Goal: Information Seeking & Learning: Understand process/instructions

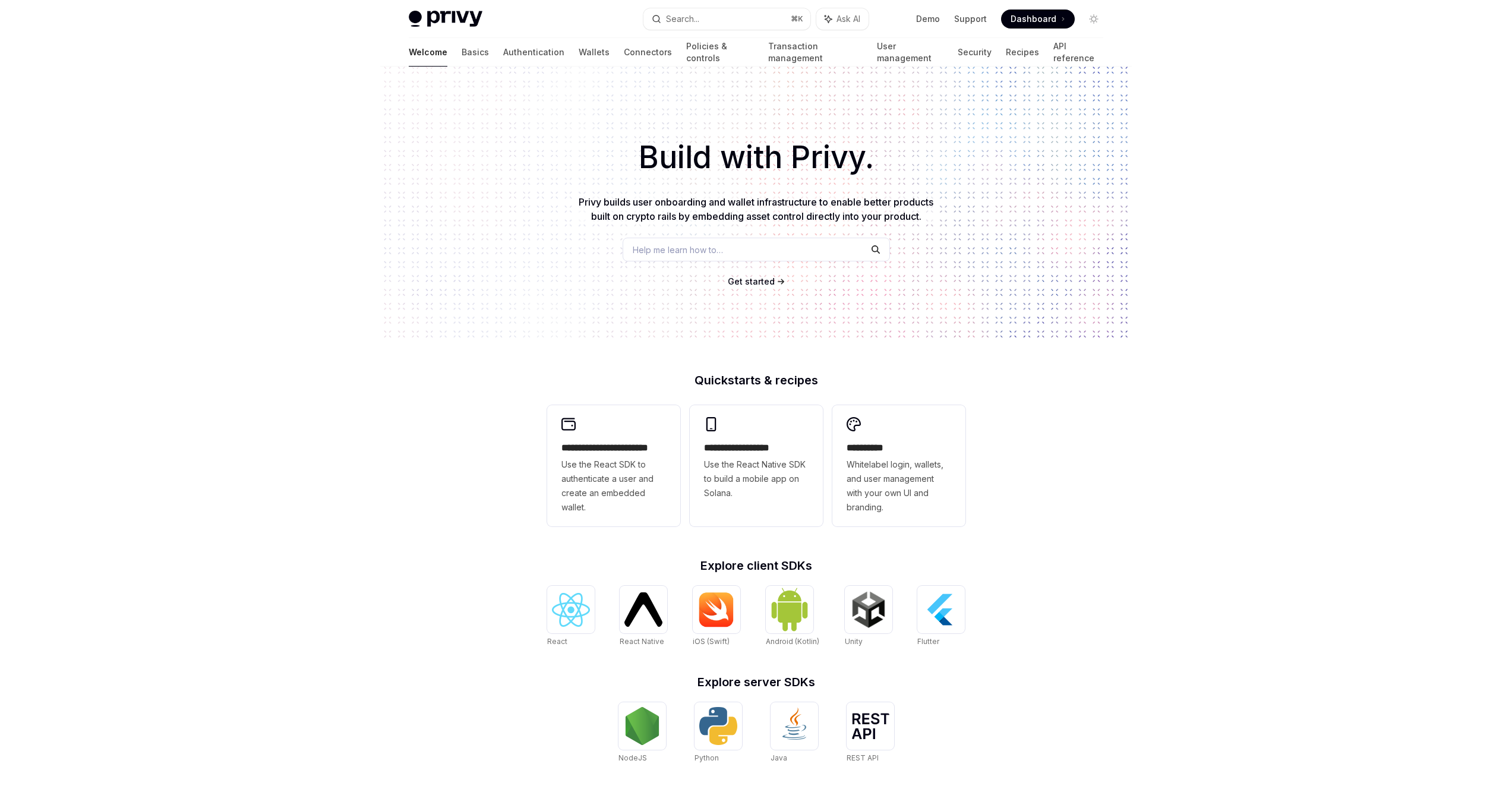
scroll to position [156, 0]
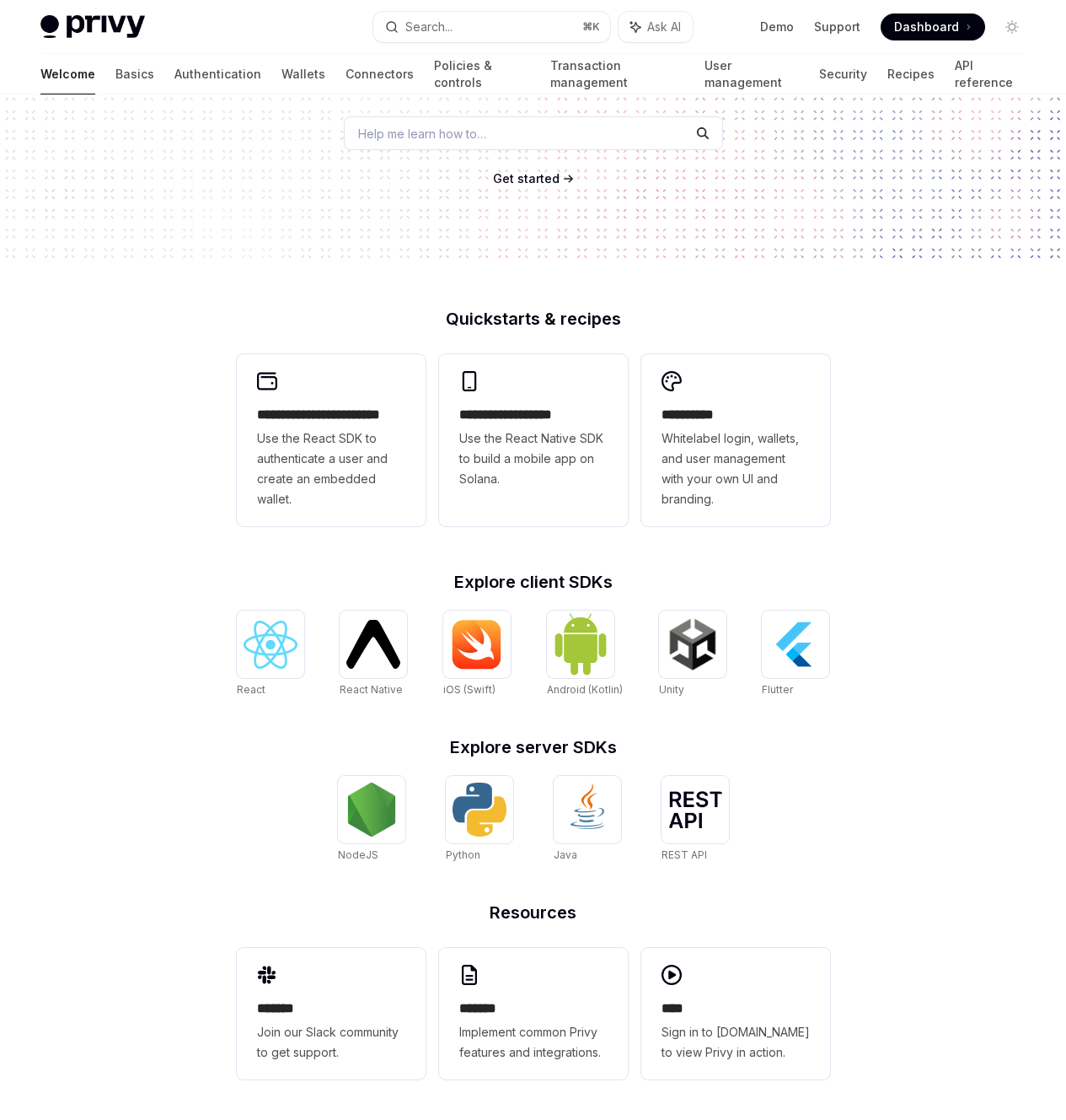
click at [919, 32] on span "Dashboard" at bounding box center [926, 27] width 65 height 17
type textarea "*"
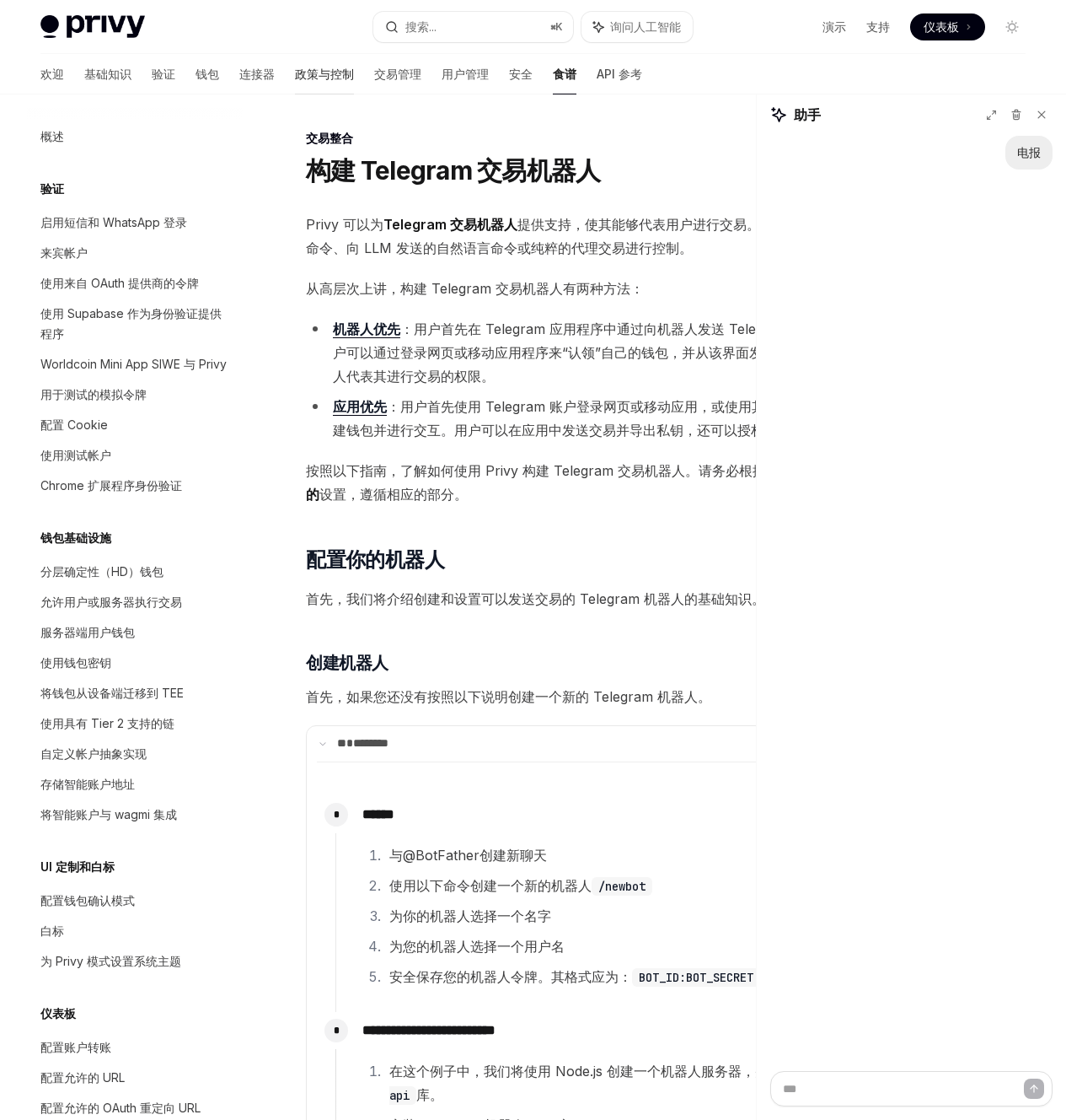
click at [295, 77] on font "政策与控制" at bounding box center [324, 73] width 59 height 14
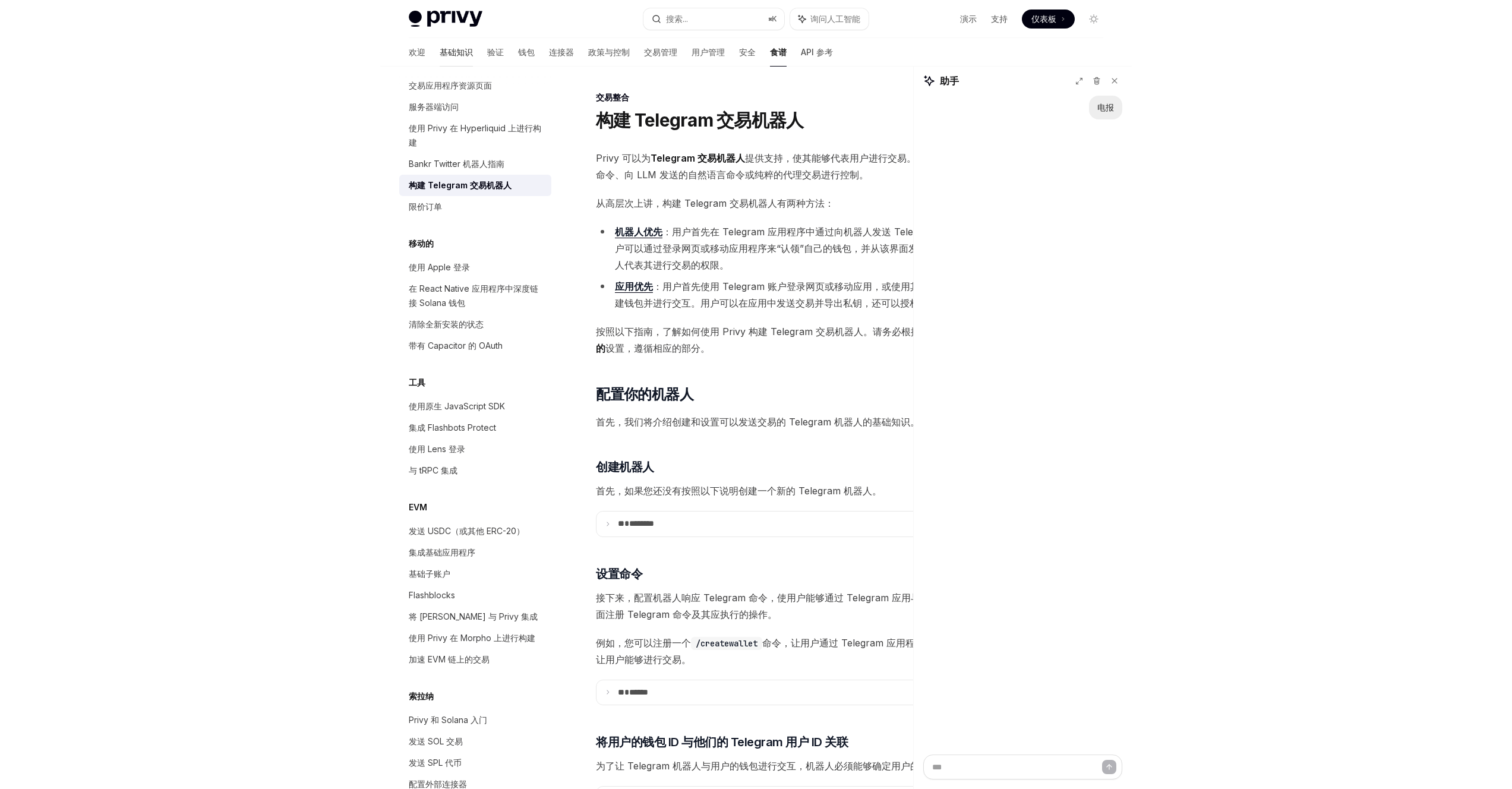
scroll to position [891, 0]
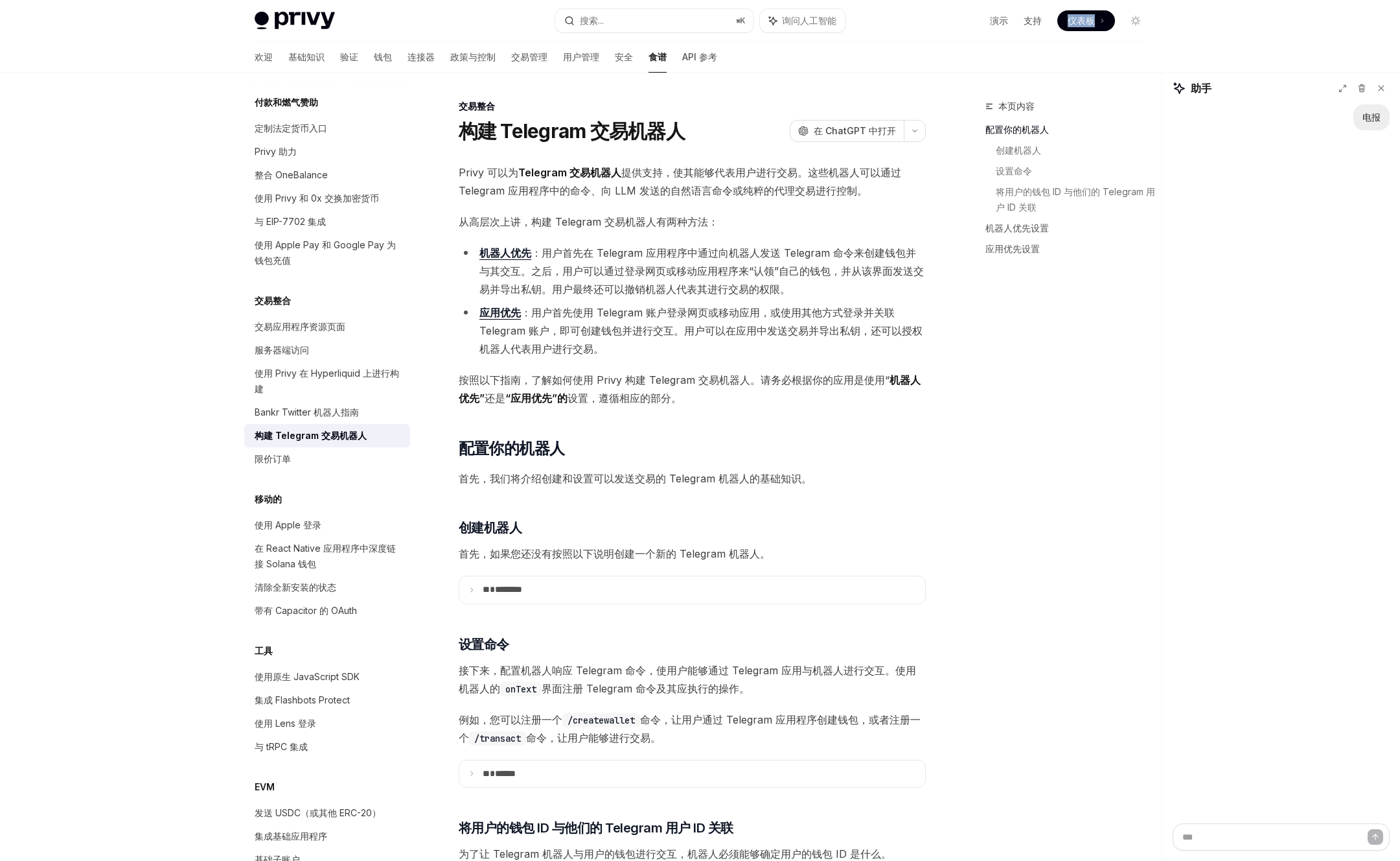
type textarea "*"
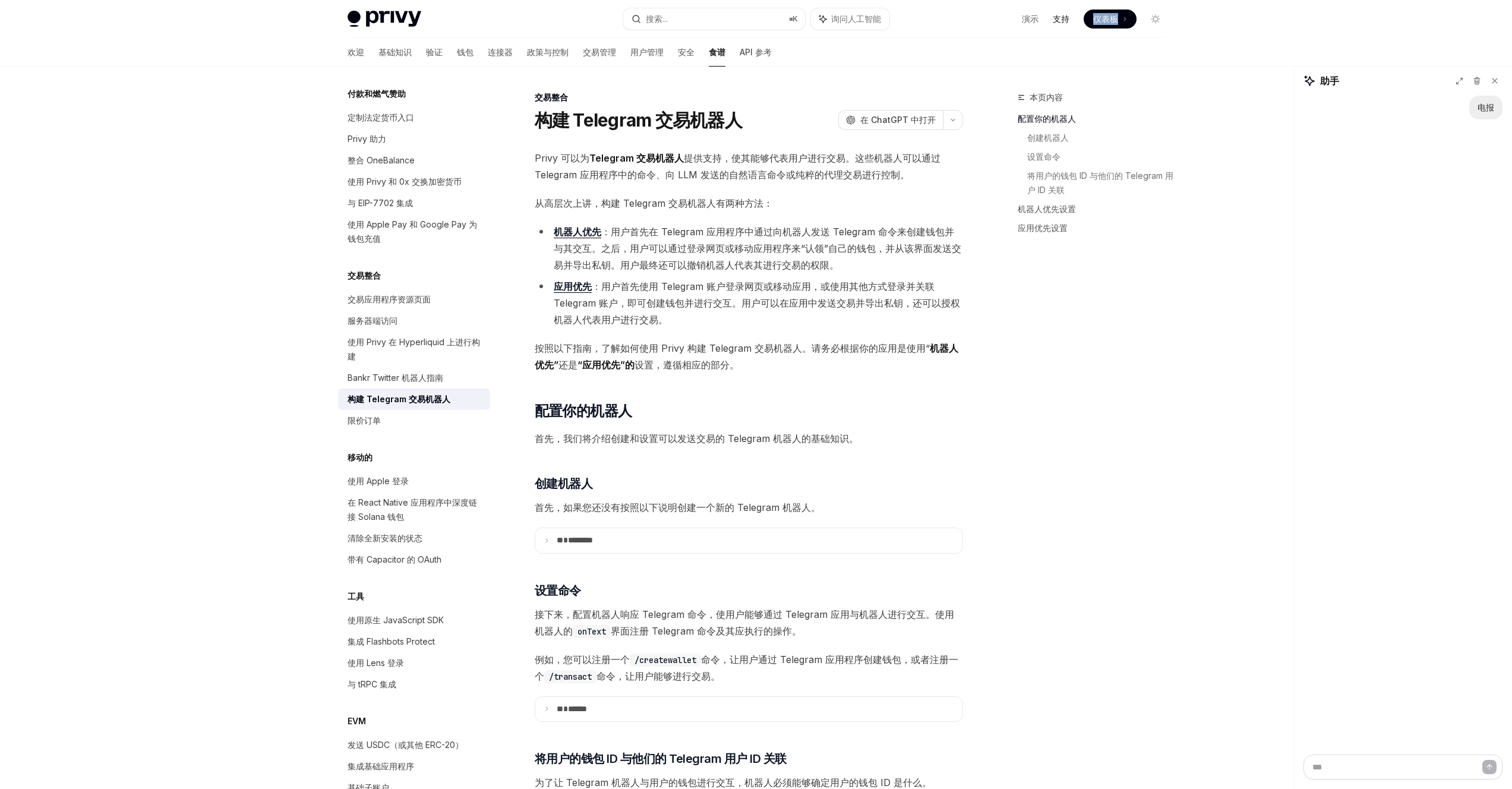
click at [751, 22] on font "支持" at bounding box center [1061, 19] width 17 height 10
click at [751, 106] on font "电报" at bounding box center [1486, 107] width 17 height 10
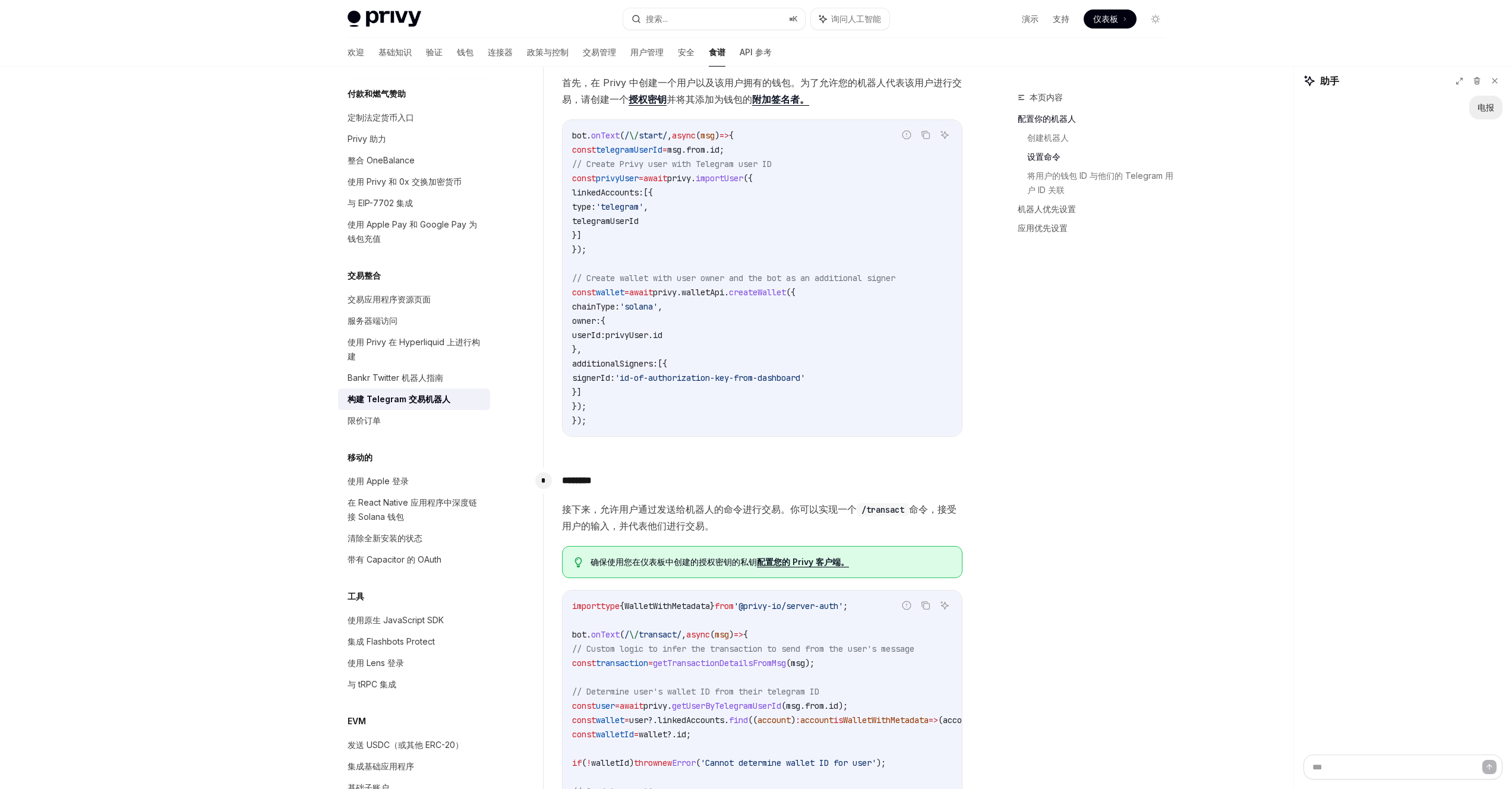
scroll to position [876, 0]
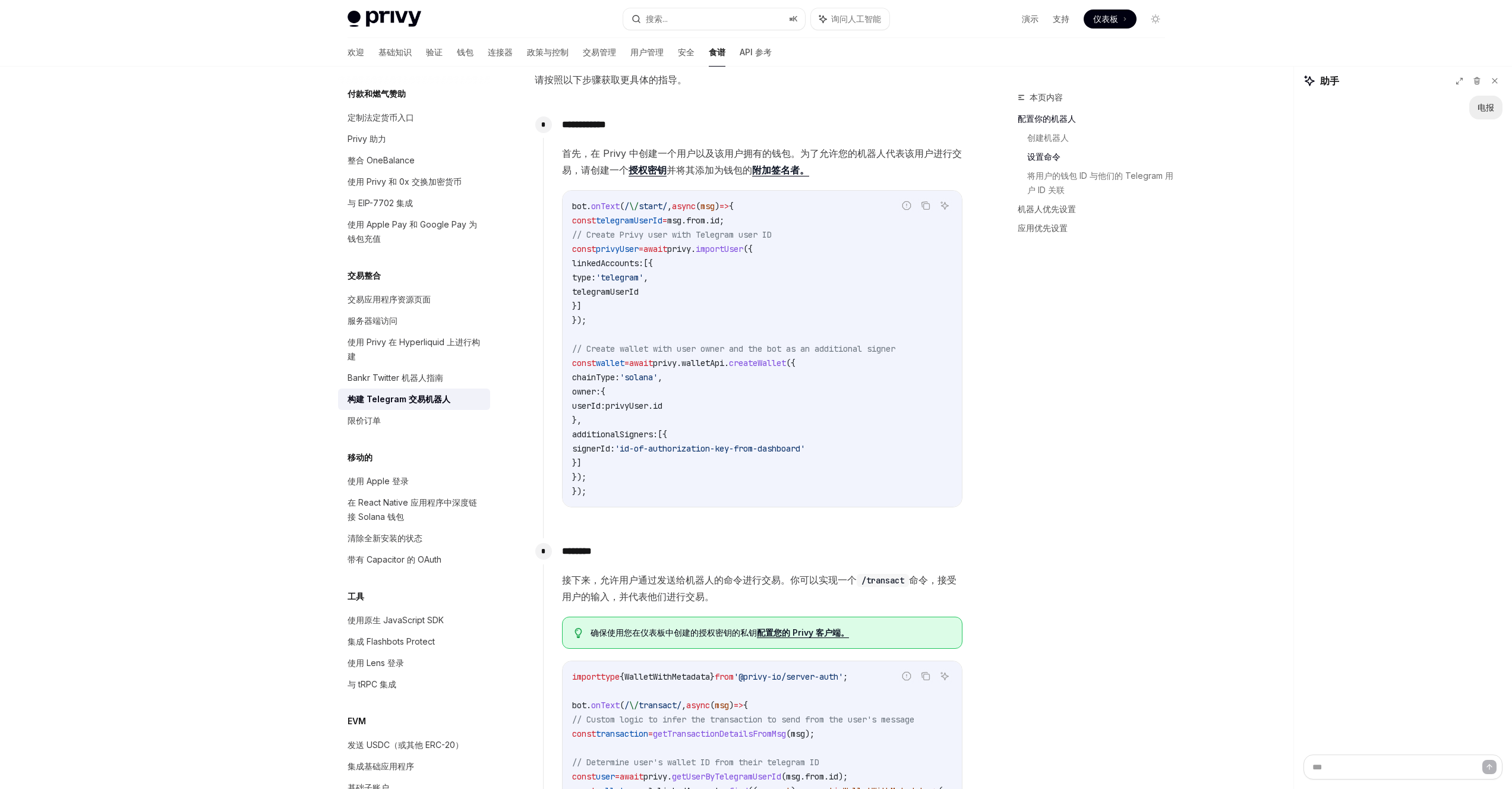
click at [751, 19] on font "仪表板" at bounding box center [1106, 19] width 25 height 10
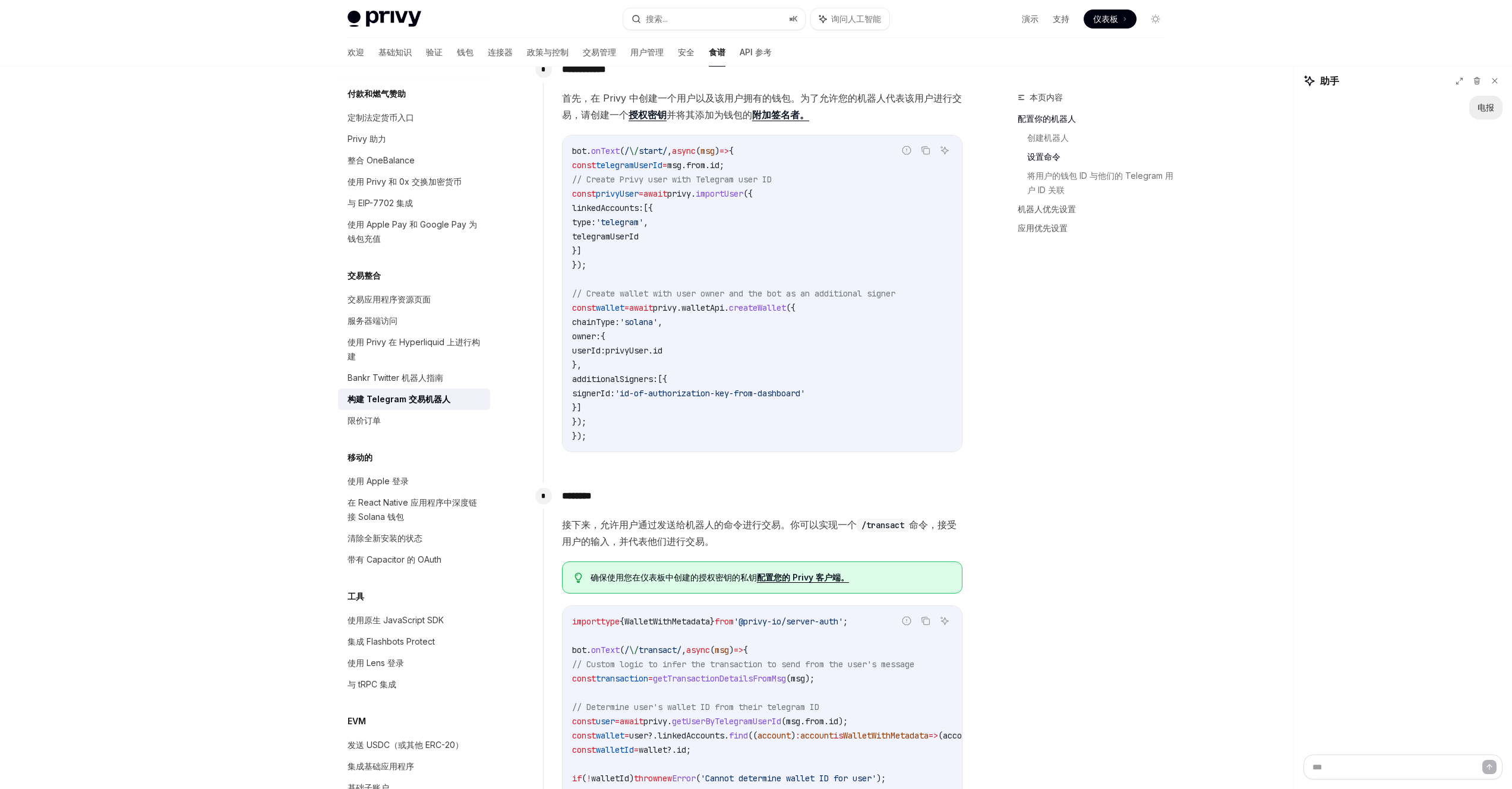
scroll to position [923, 0]
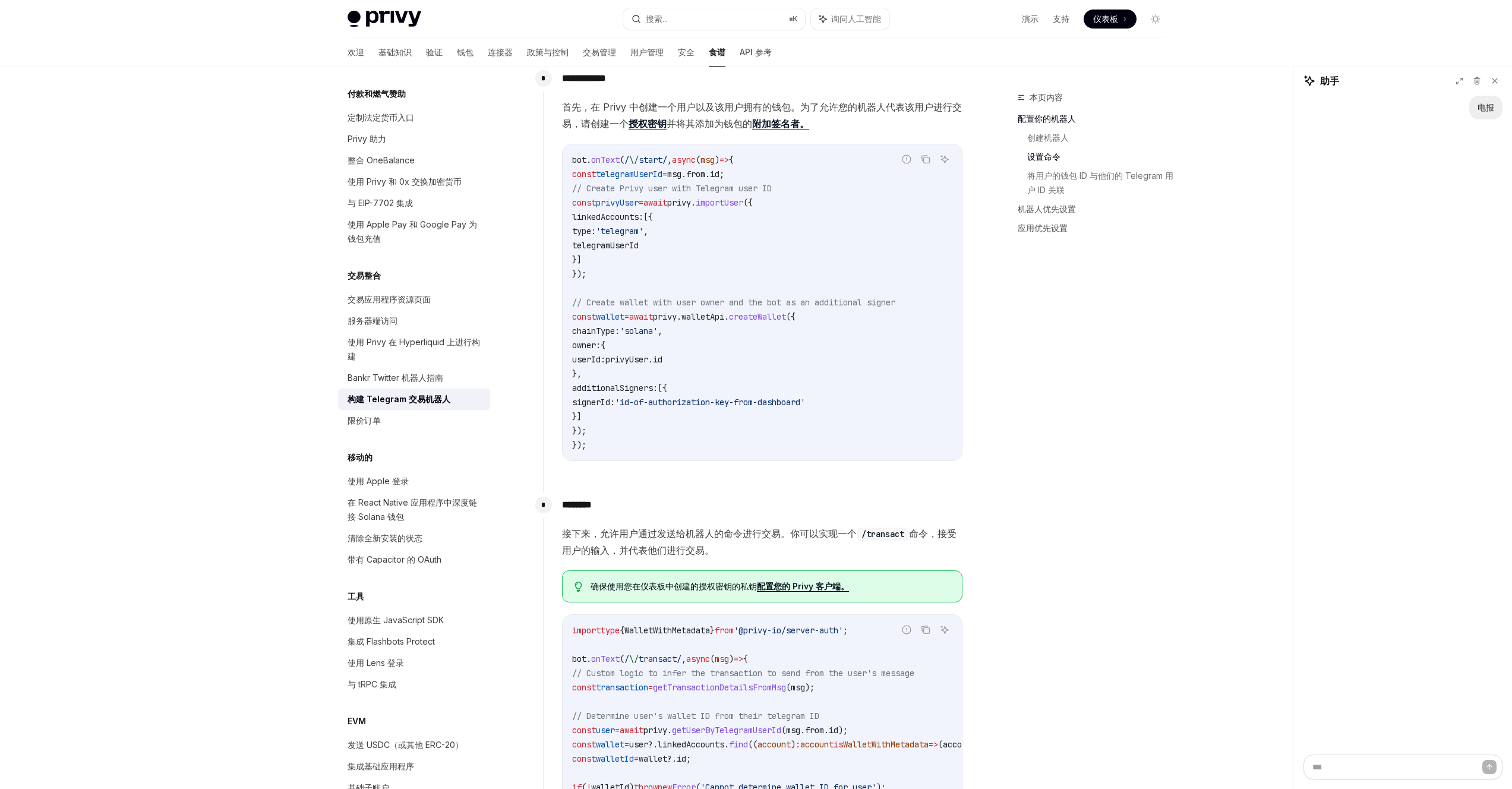
click at [627, 178] on span "telegramUserId" at bounding box center [629, 174] width 67 height 11
drag, startPoint x: 592, startPoint y: 174, endPoint x: 668, endPoint y: 267, distance: 120.1
click at [668, 267] on code "bot . onText ( / \/ start/ , async ( msg ) => { const telegramUserId = msg . fr…" at bounding box center [762, 302] width 380 height 299
copy code "const telegramUserId = msg . from . id ; // Create Privy user with Telegram use…"
click at [751, 55] on div at bounding box center [756, 33] width 1512 height 67
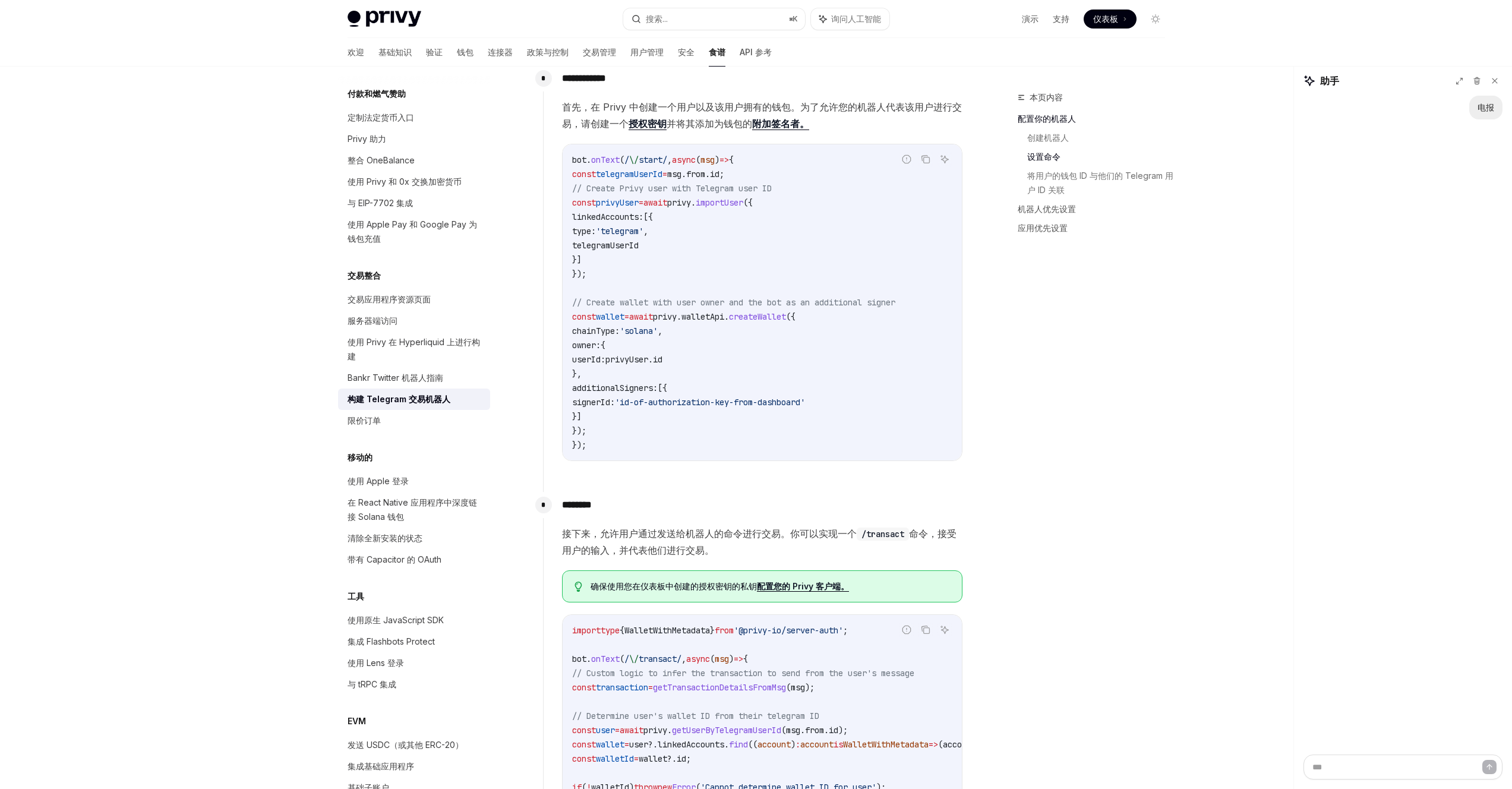
click at [662, 344] on code "bot . onText ( / \/ start/ , async ( msg ) => { const telegramUserId = msg . fr…" at bounding box center [762, 302] width 380 height 299
drag, startPoint x: 593, startPoint y: 315, endPoint x: 620, endPoint y: 425, distance: 113.3
click at [620, 425] on code "bot . onText ( / \/ start/ , async ( msg ) => { const telegramUserId = msg . fr…" at bounding box center [762, 302] width 380 height 299
copy code "const wallet = await privy . walletApi . createWallet ({ chainType: 'solana' , …"
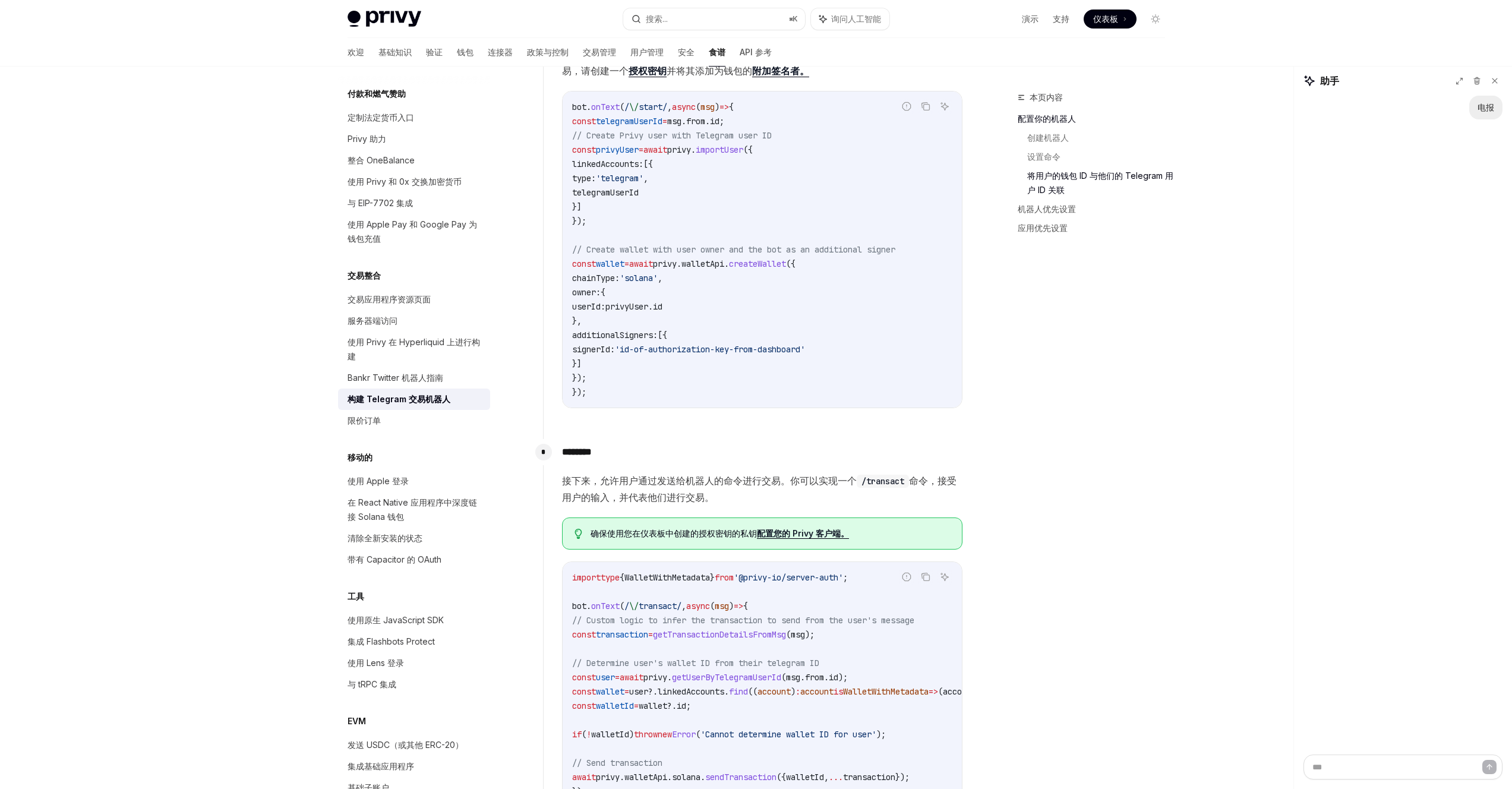
scroll to position [1035, 0]
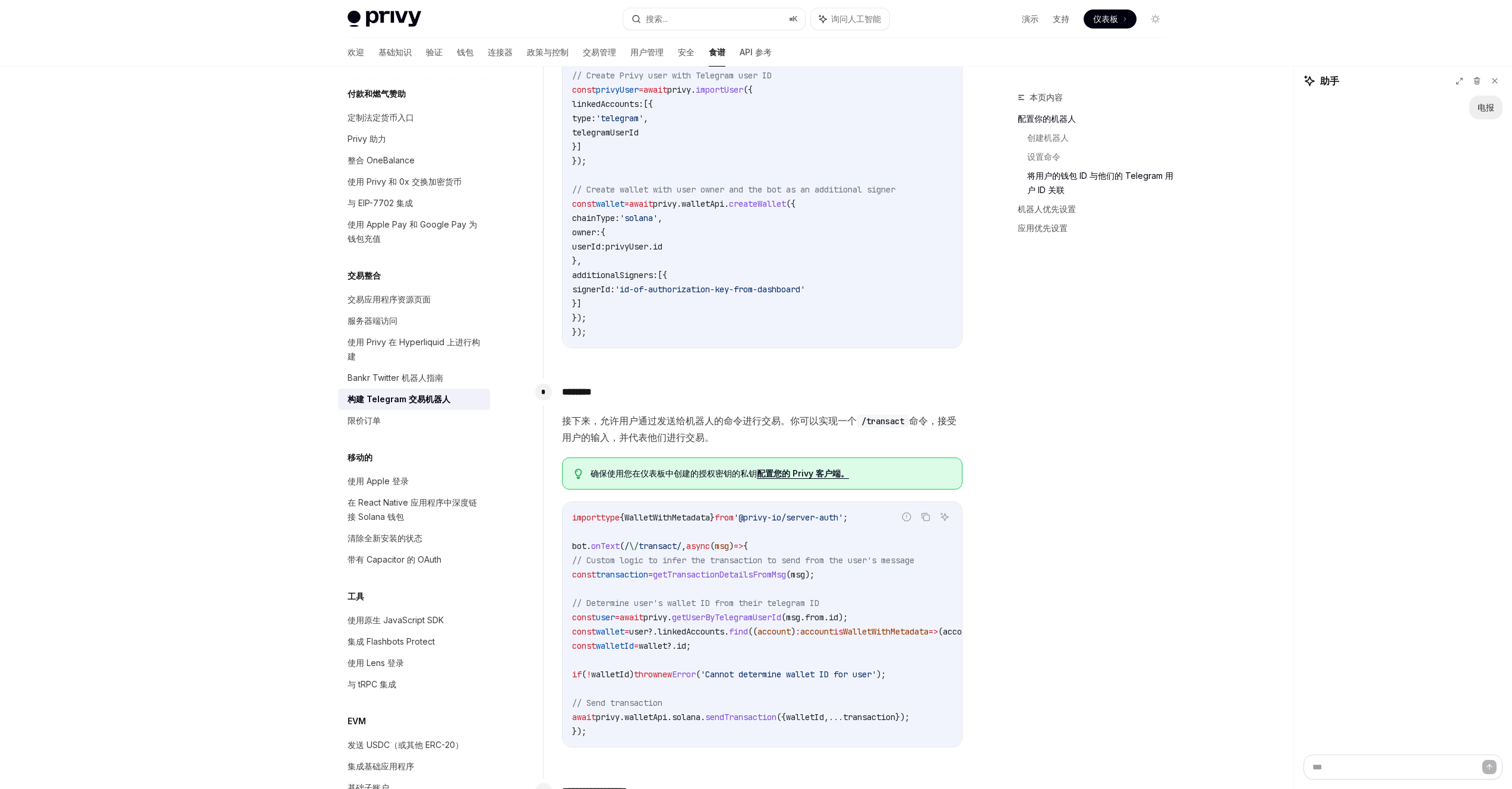
click at [675, 299] on code "bot . onText ( / \/ start/ , async ( msg ) => { const telegramUserId = msg . fr…" at bounding box center [762, 189] width 380 height 299
drag, startPoint x: 688, startPoint y: 287, endPoint x: 875, endPoint y: 295, distance: 187.2
click at [751, 295] on code "bot . onText ( / \/ start/ , async ( msg ) => { const telegramUserId = msg . fr…" at bounding box center [762, 189] width 380 height 299
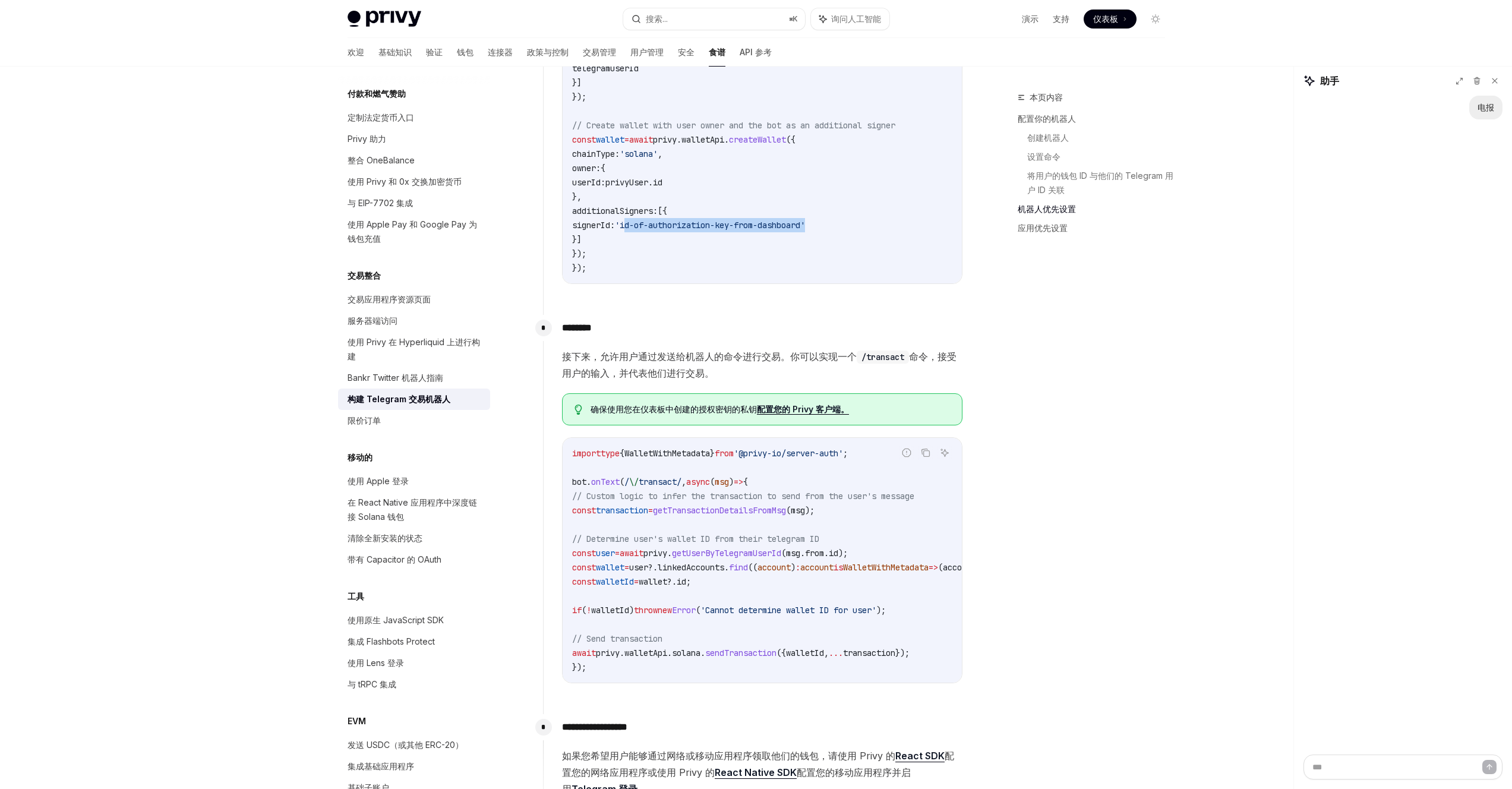
scroll to position [1132, 0]
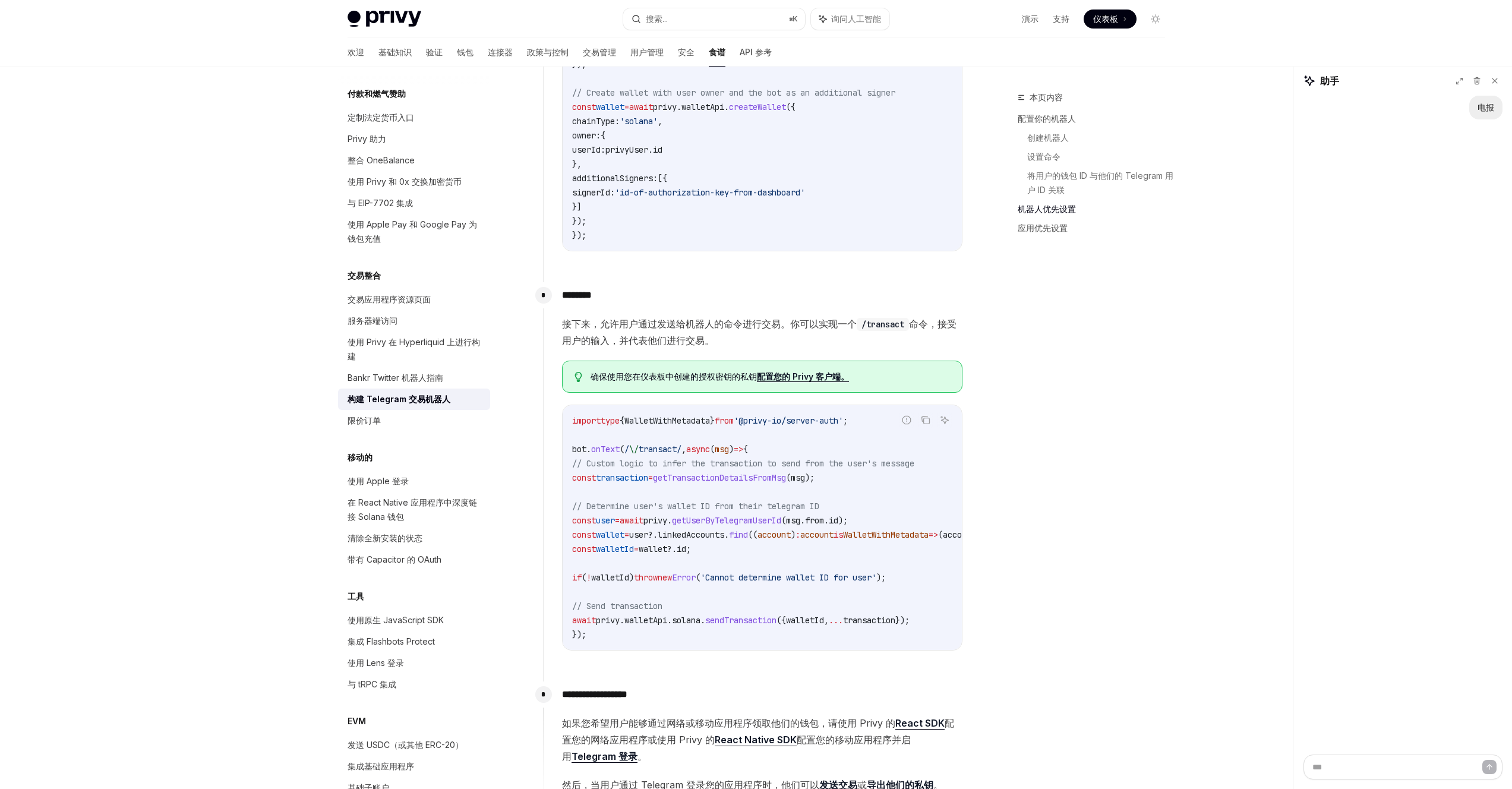
click at [751, 479] on span "getTransactionDetailsFromMsg" at bounding box center [719, 477] width 133 height 11
click at [750, 504] on span "// Determine user's wallet ID from their telegram ID" at bounding box center [695, 506] width 247 height 11
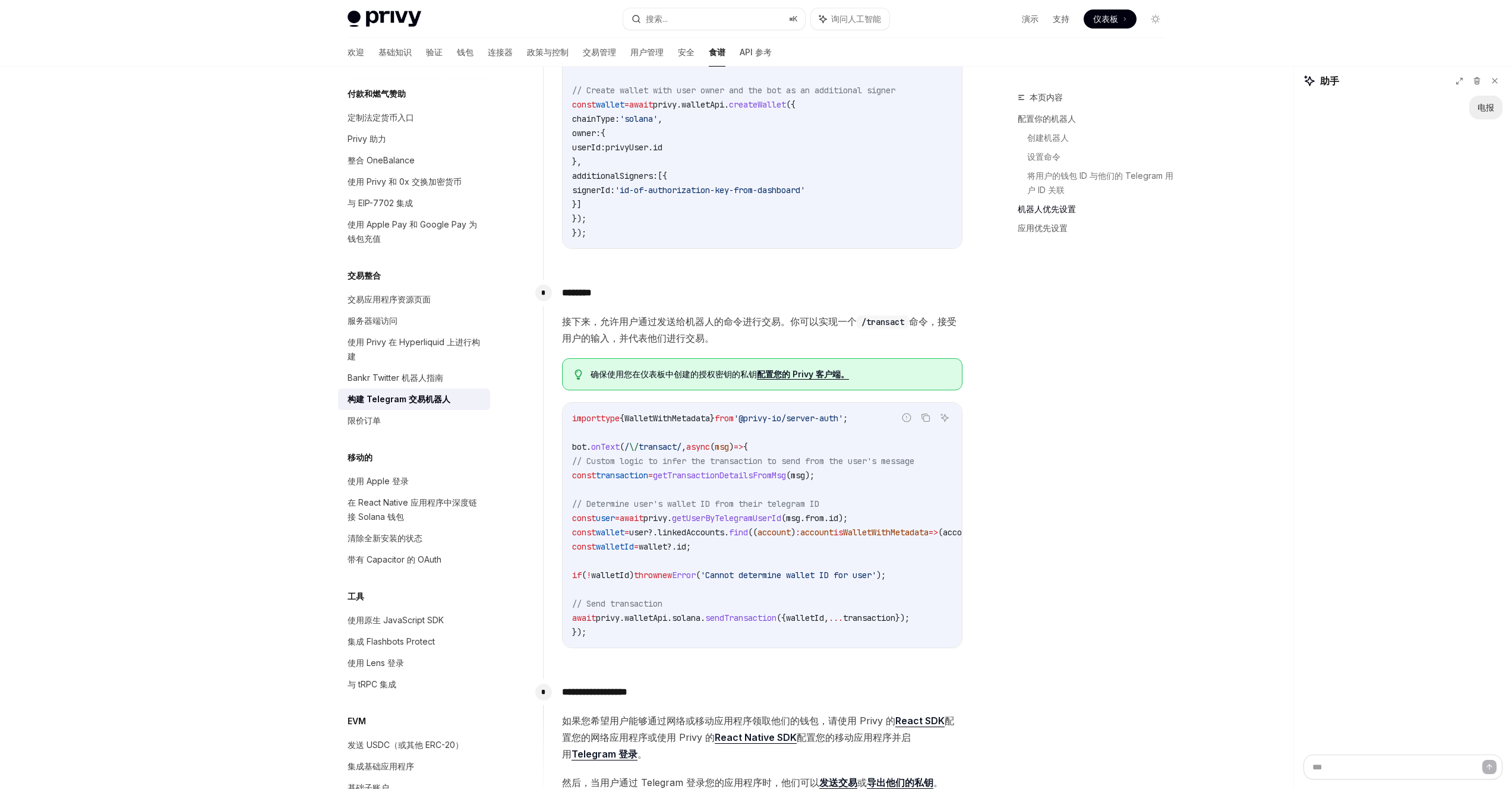
click at [751, 520] on span "getUserByTelegramUserId" at bounding box center [726, 518] width 109 height 11
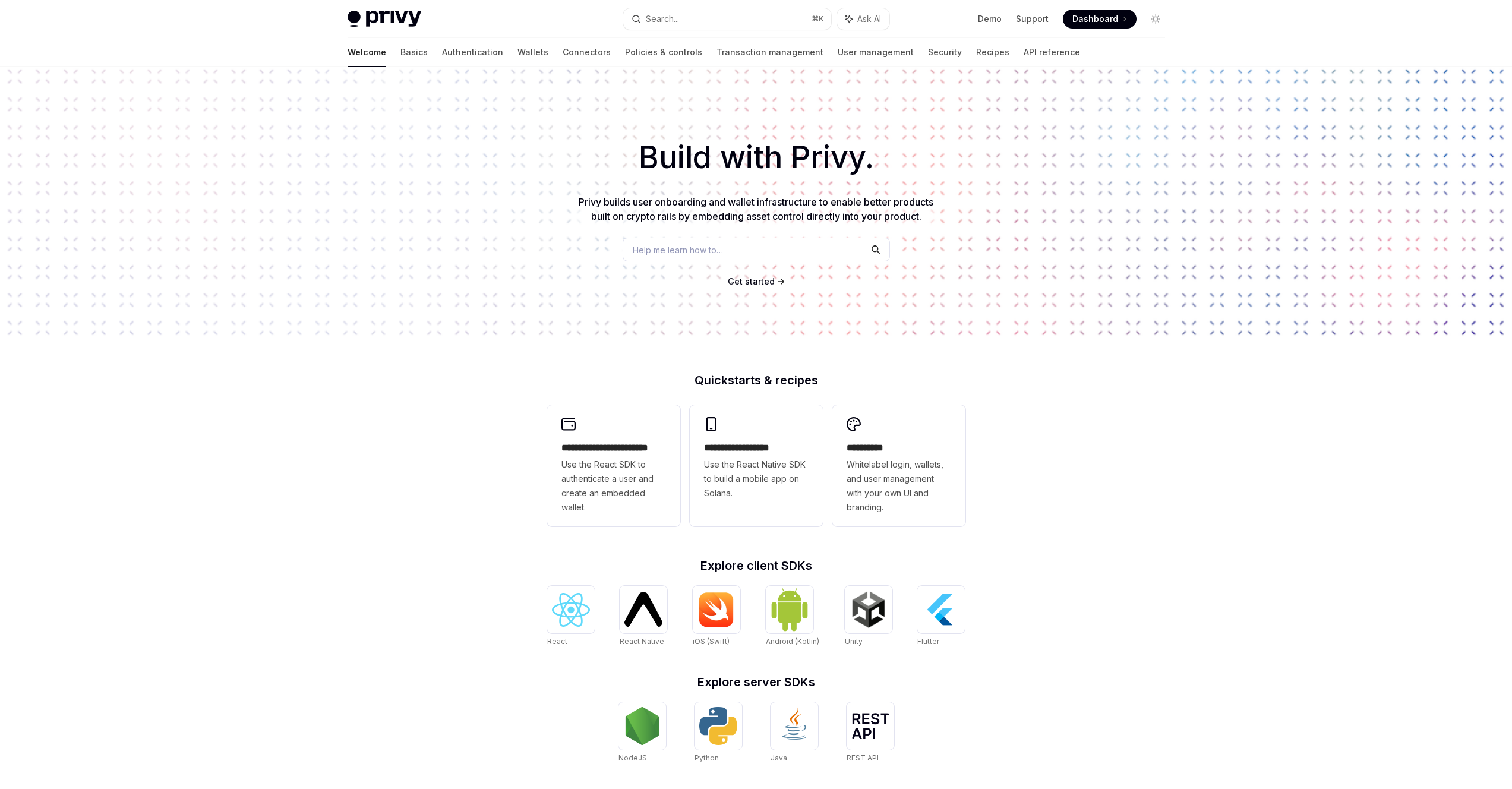
scroll to position [156, 0]
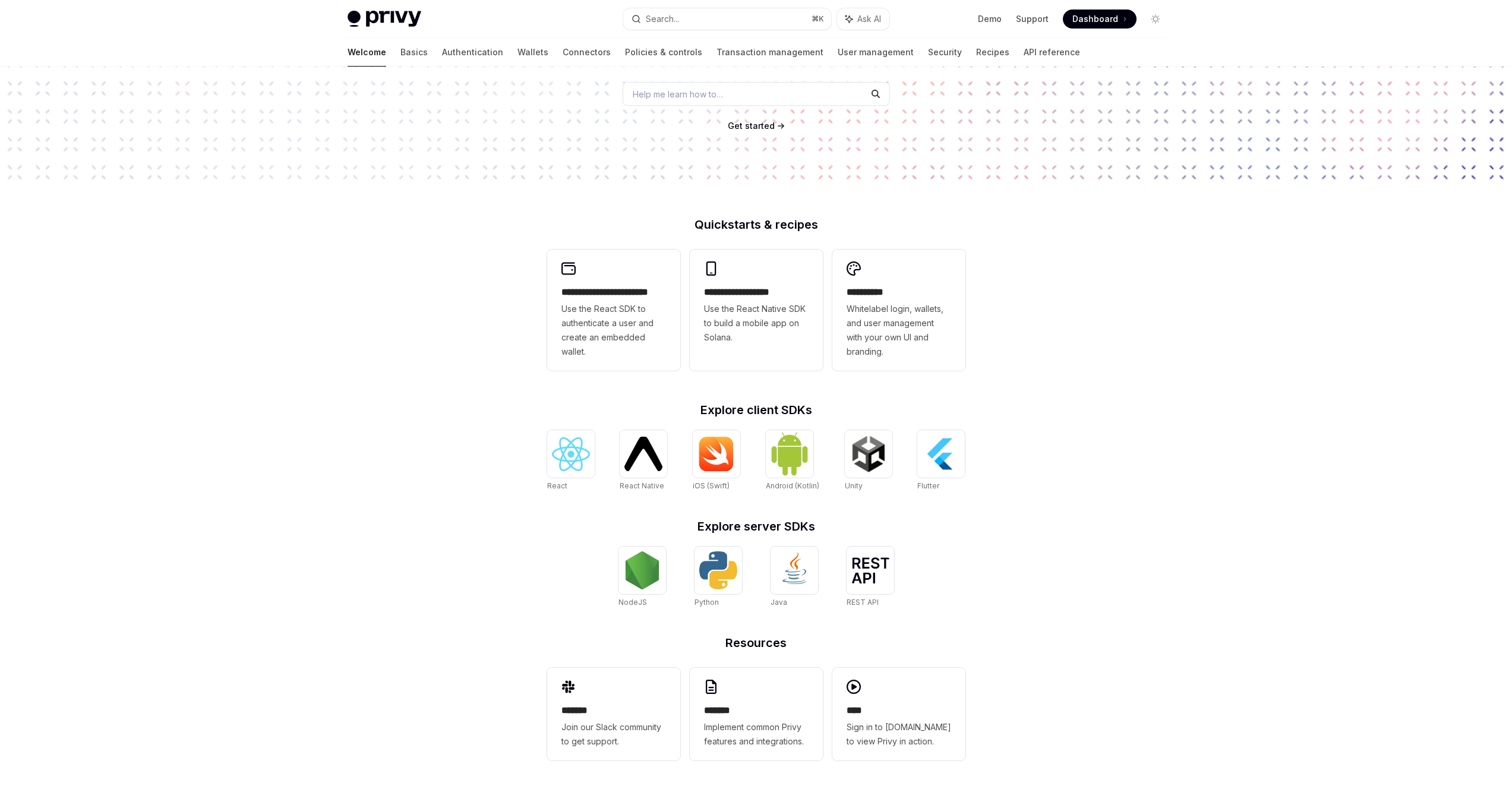
click at [1108, 26] on span at bounding box center [1099, 19] width 73 height 19
click at [1085, 25] on span at bounding box center [1099, 19] width 73 height 19
